Goal: Find specific page/section: Find specific page/section

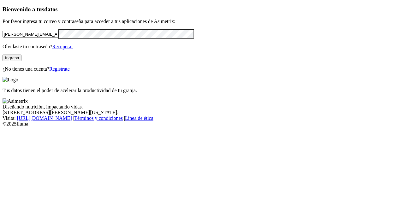
drag, startPoint x: 0, startPoint y: 46, endPoint x: 1, endPoint y: 35, distance: 10.8
click at [3, 41] on div "Bienvenido a tus datos Por favor ingresa tu correo y contraseña para acceder a …" at bounding box center [202, 39] width 399 height 66
type input "[PERSON_NAME][EMAIL_ADDRESS][DOMAIN_NAME]"
click input "submit" at bounding box center [0, 0] width 0 height 0
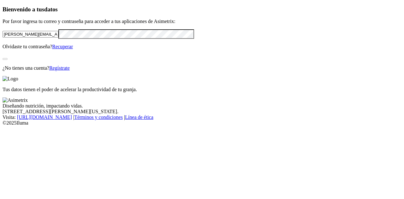
drag, startPoint x: 117, startPoint y: 123, endPoint x: 116, endPoint y: 115, distance: 7.4
click at [117, 71] on div "Bienvenido a tus datos Por favor ingresa tu correo y contraseña para acceder a …" at bounding box center [202, 38] width 399 height 65
